Goal: Communication & Community: Ask a question

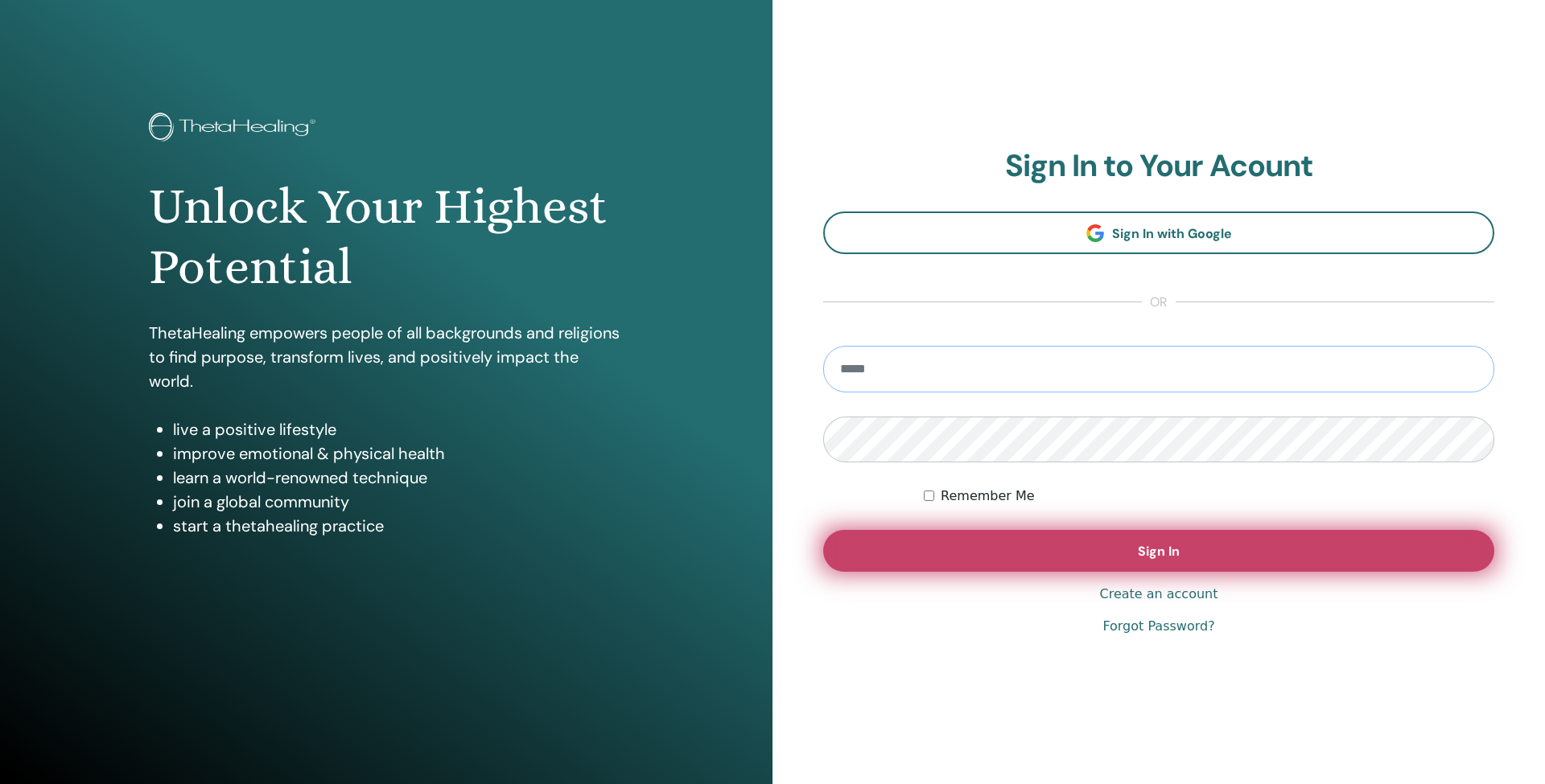
type input "**********"
click at [1108, 564] on button "Sign In" at bounding box center [1159, 551] width 672 height 42
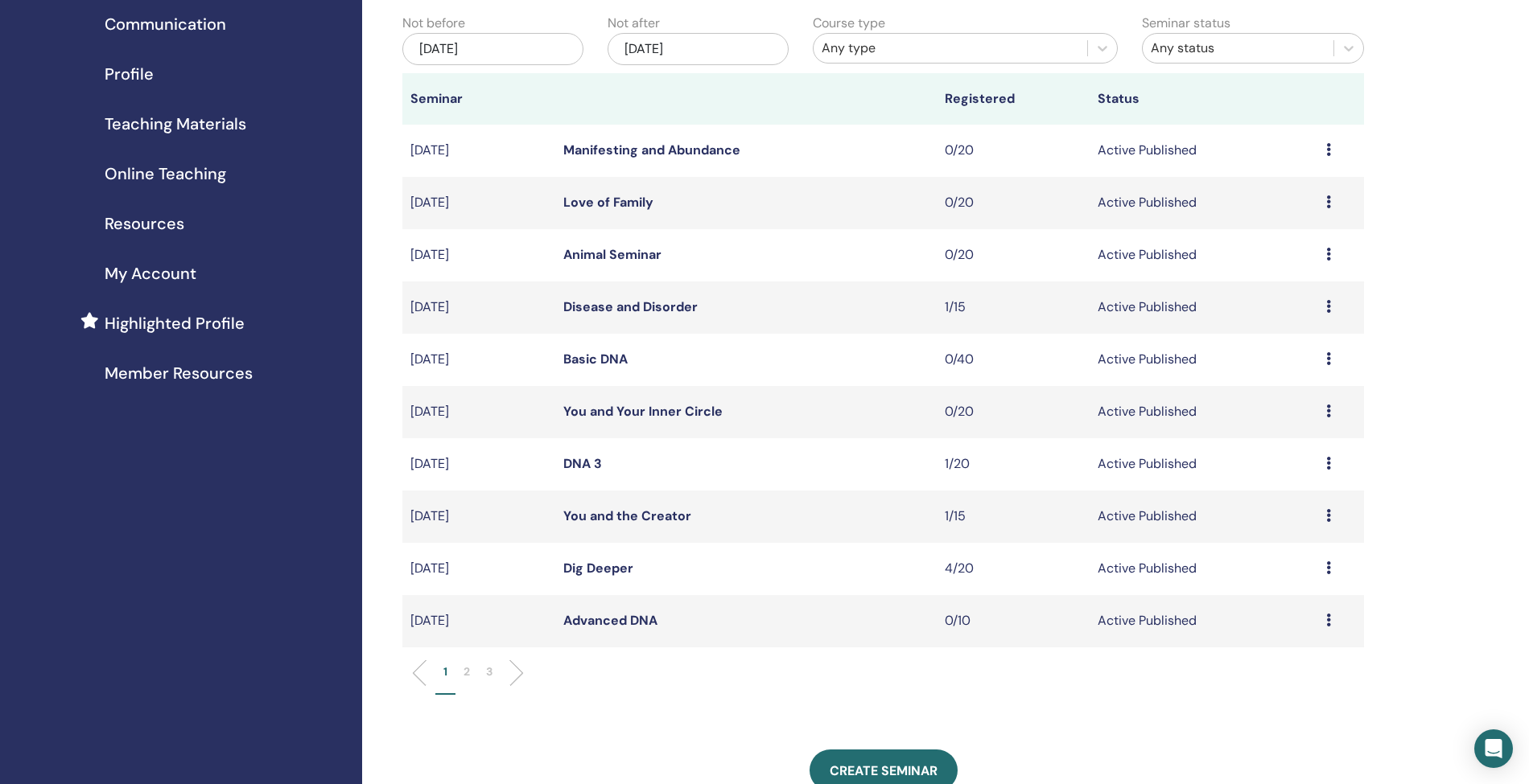
scroll to position [153, 0]
click at [576, 464] on link "DNA 3" at bounding box center [582, 463] width 38 height 17
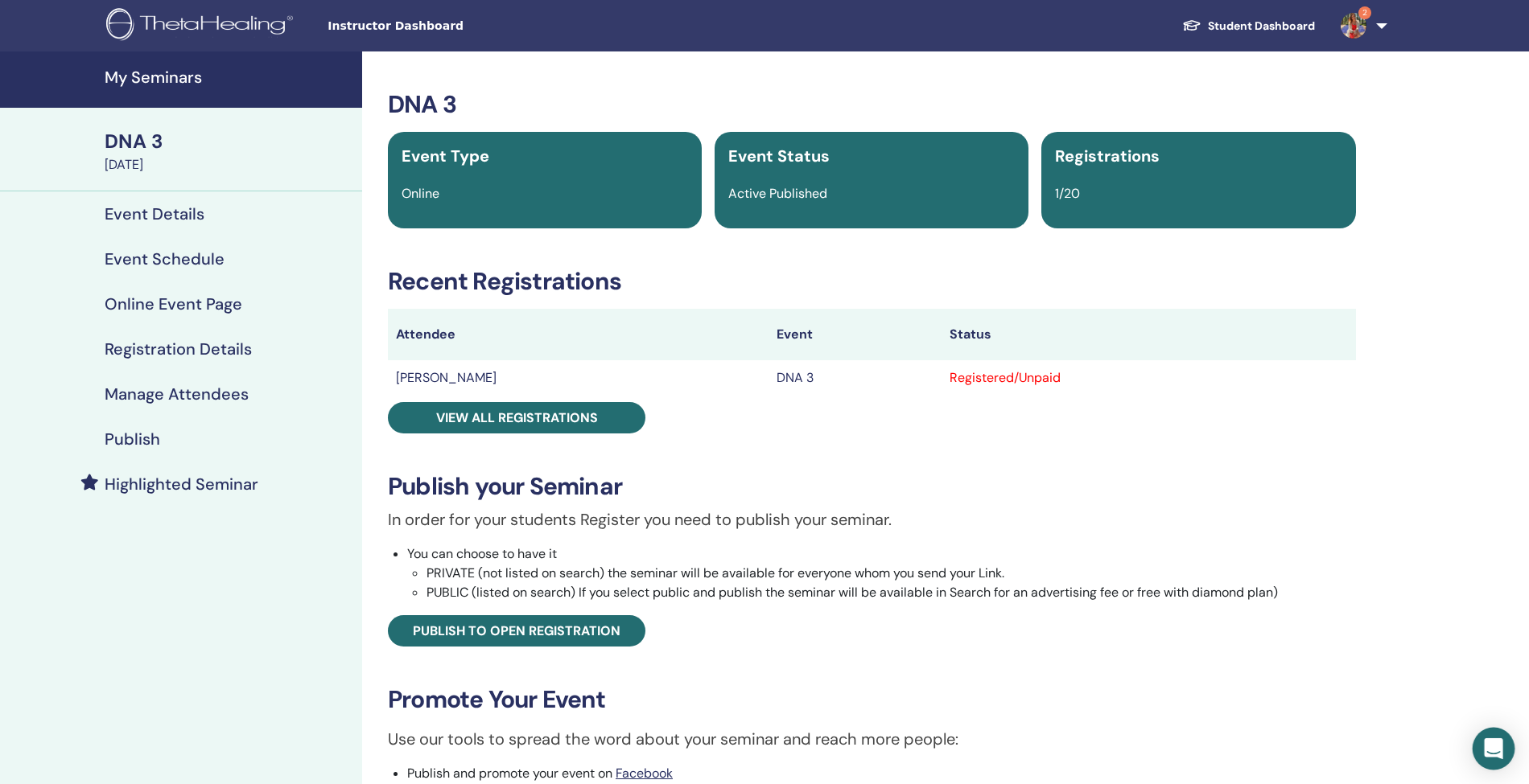
click at [1488, 749] on icon "Open Intercom Messenger" at bounding box center [1493, 749] width 19 height 21
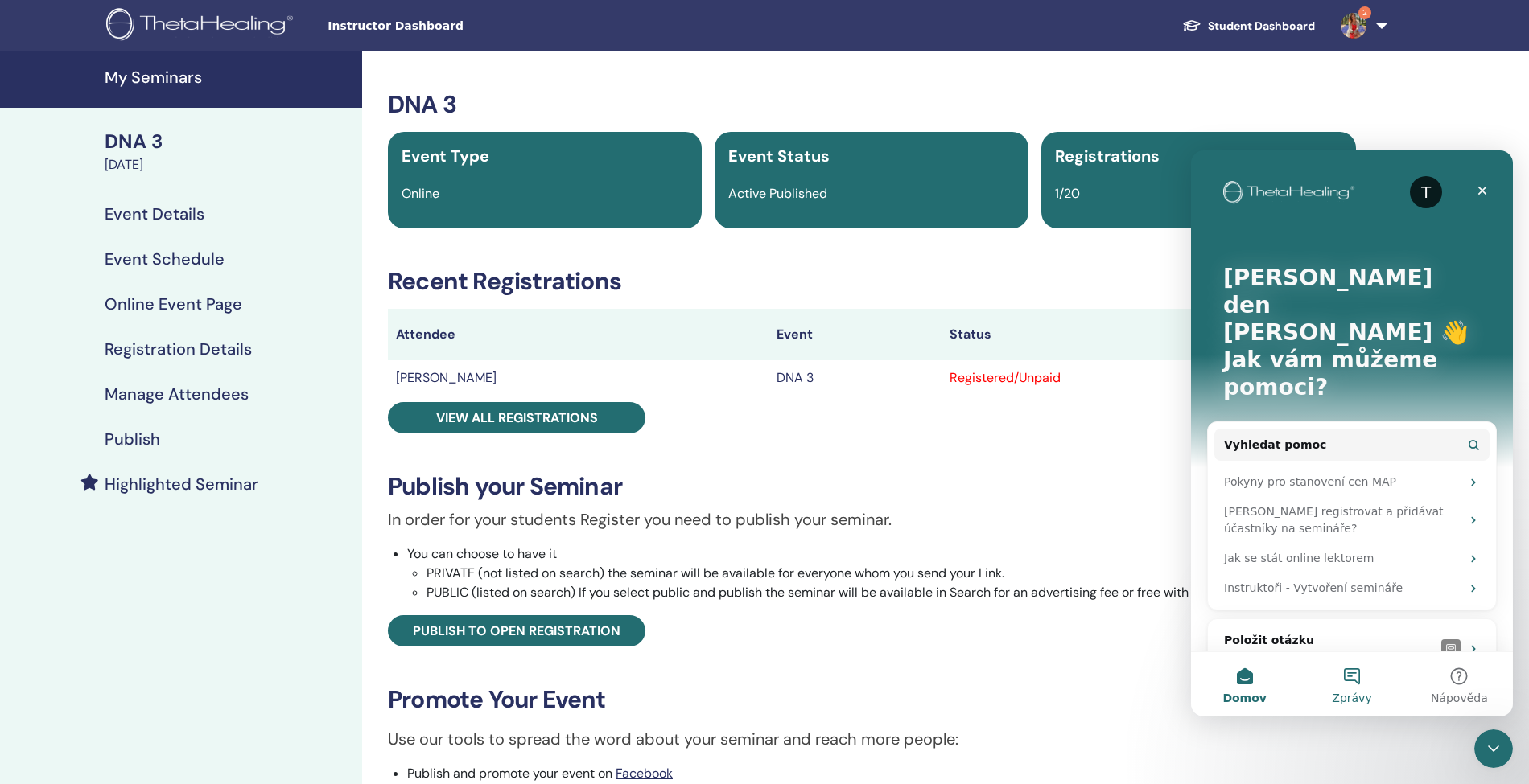
click at [1355, 685] on button "Zprávy" at bounding box center [1351, 685] width 107 height 65
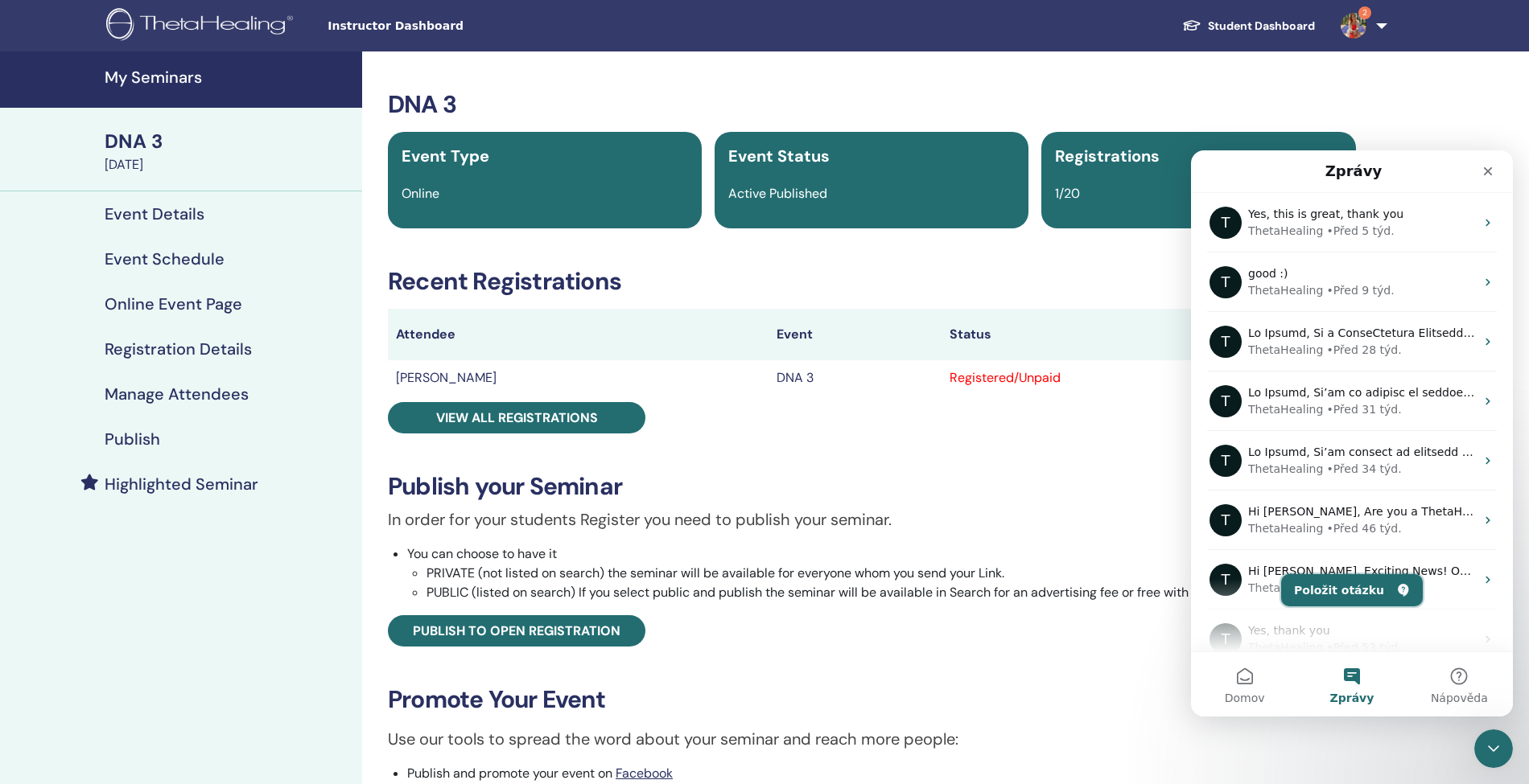
click at [1363, 582] on button "Položit otázku" at bounding box center [1352, 590] width 141 height 32
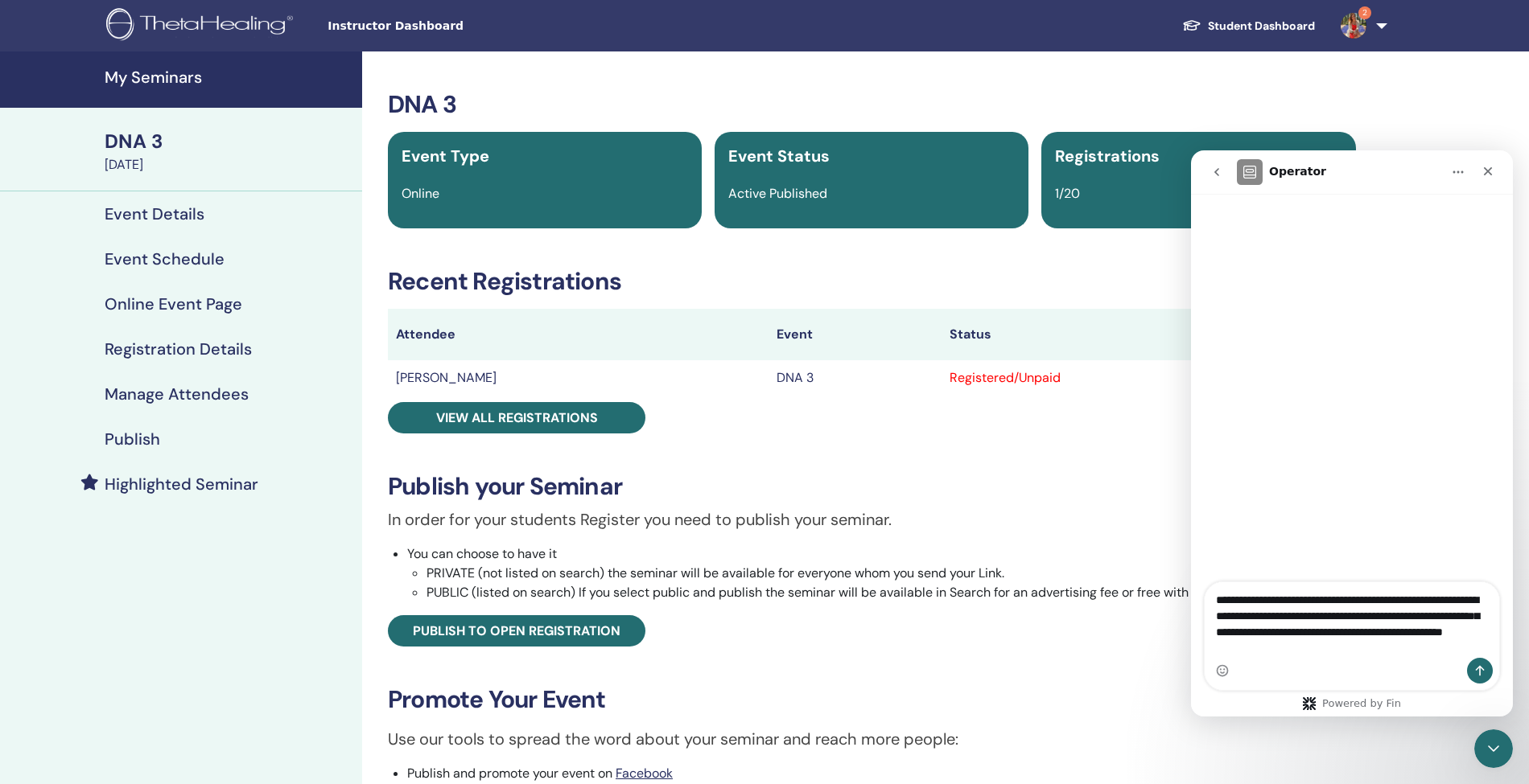
type textarea "**********"
click at [1479, 670] on icon "Odeslat zprávu…" at bounding box center [1480, 671] width 9 height 11
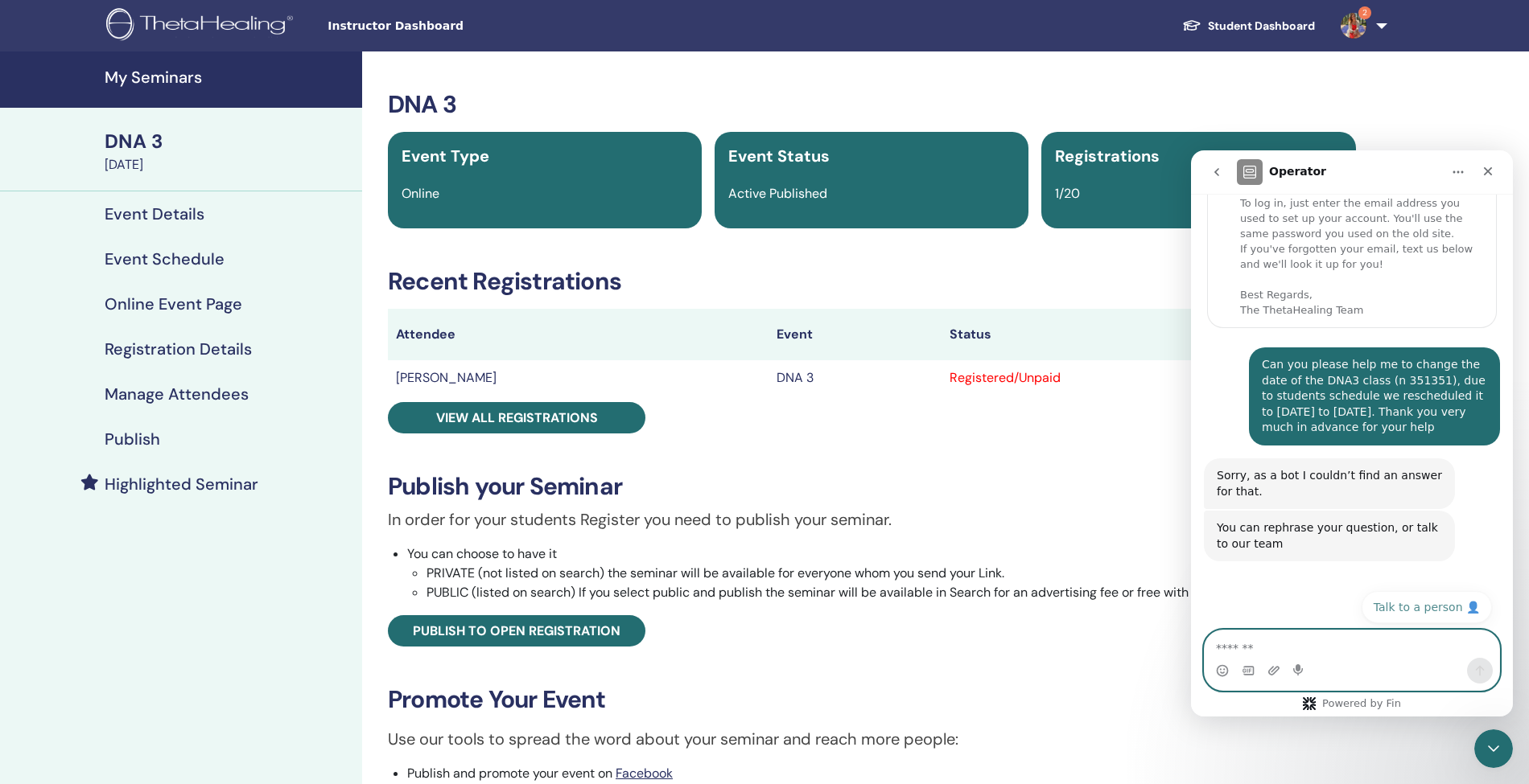
scroll to position [57, 0]
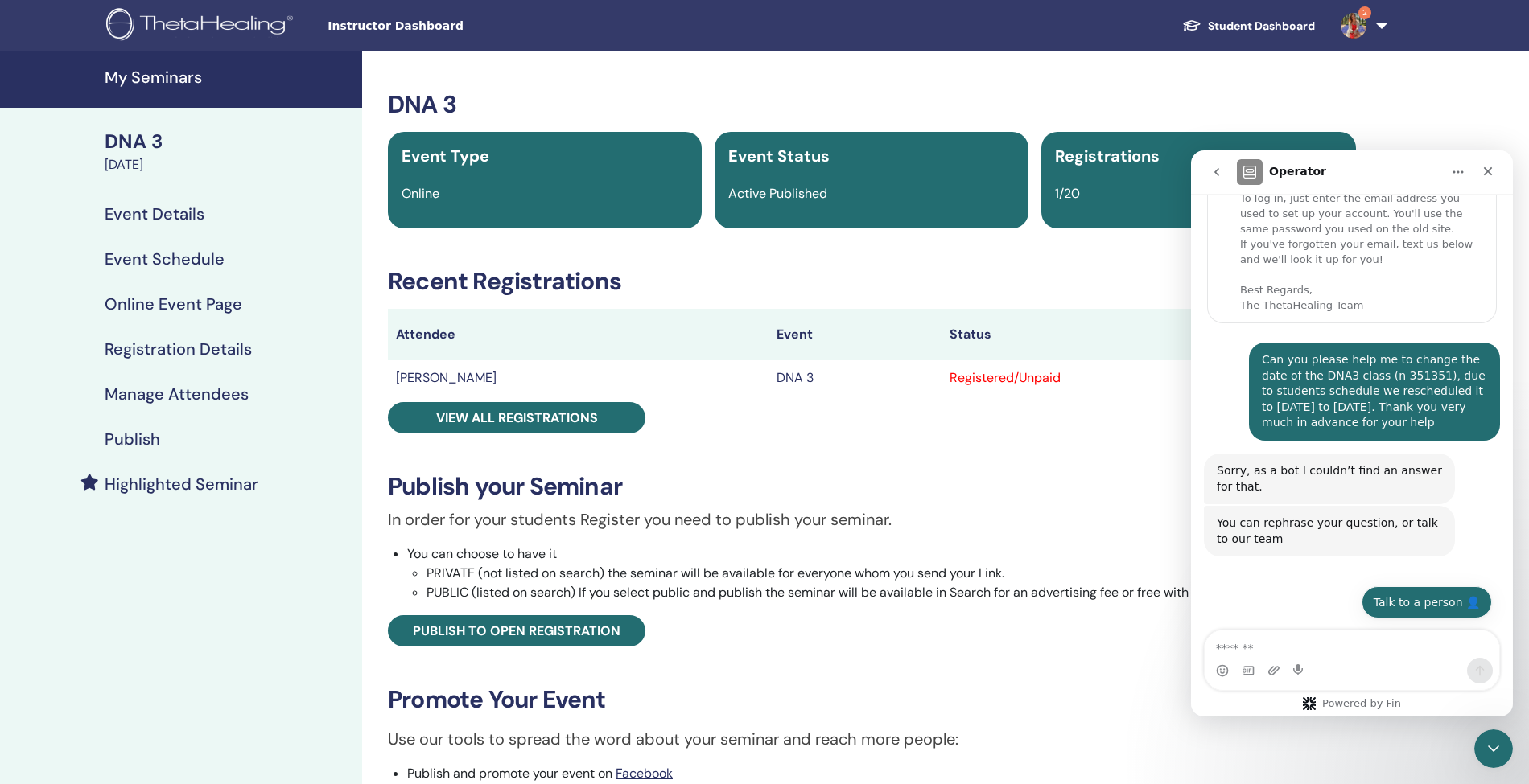
click at [1406, 601] on button "Talk to a person 👤" at bounding box center [1426, 602] width 130 height 32
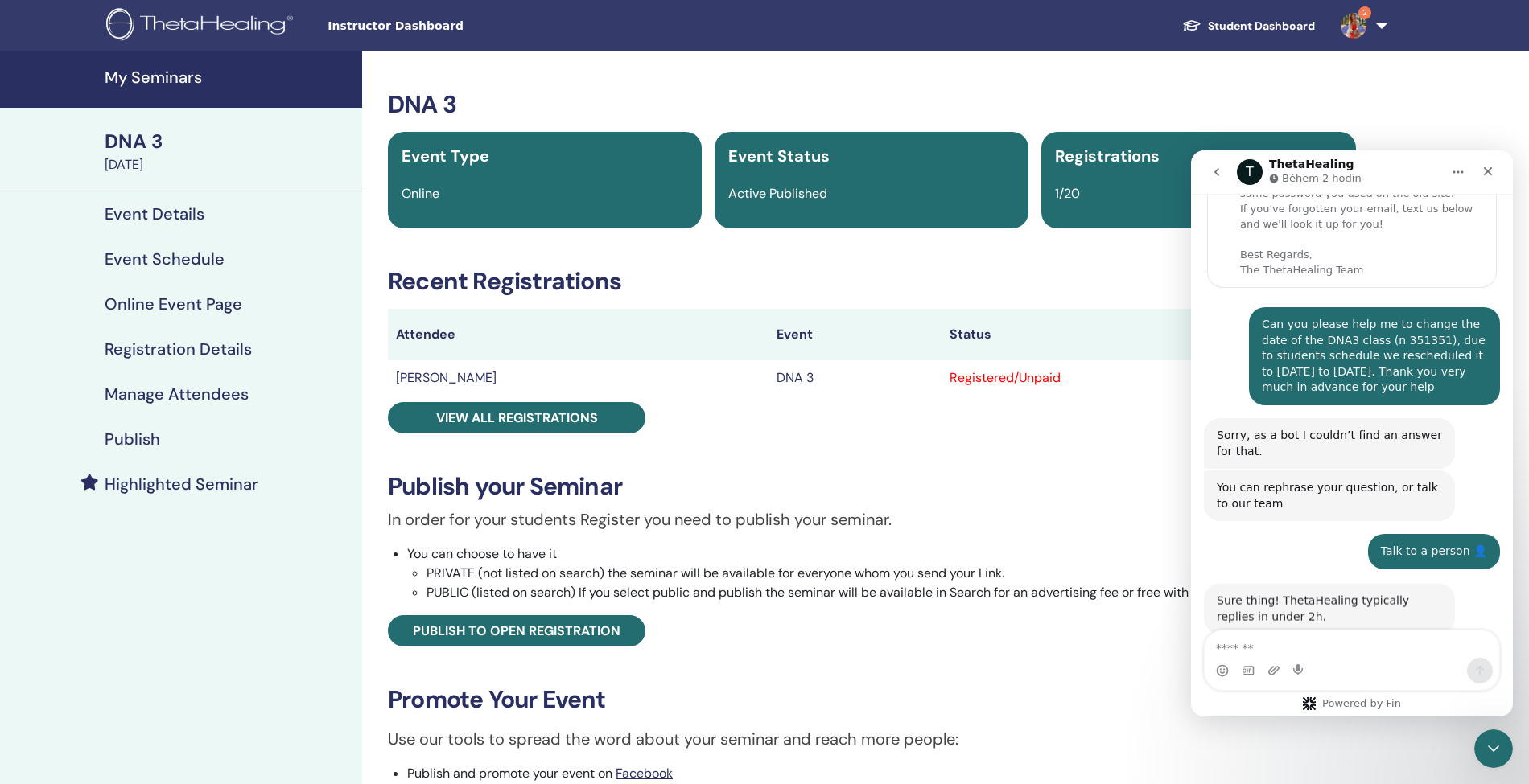
scroll to position [172, 0]
